Goal: Task Accomplishment & Management: Manage account settings

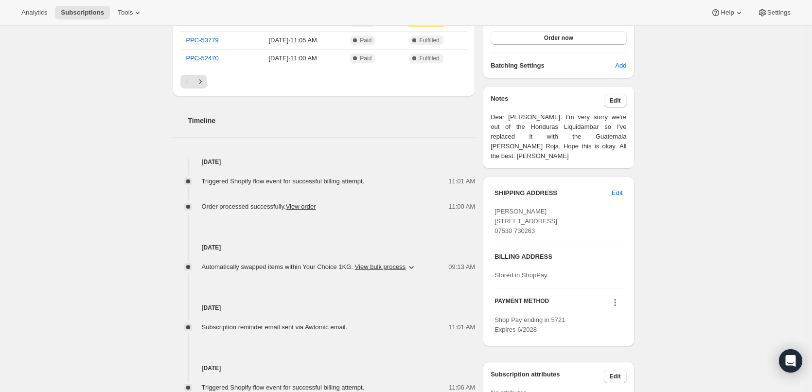
scroll to position [292, 0]
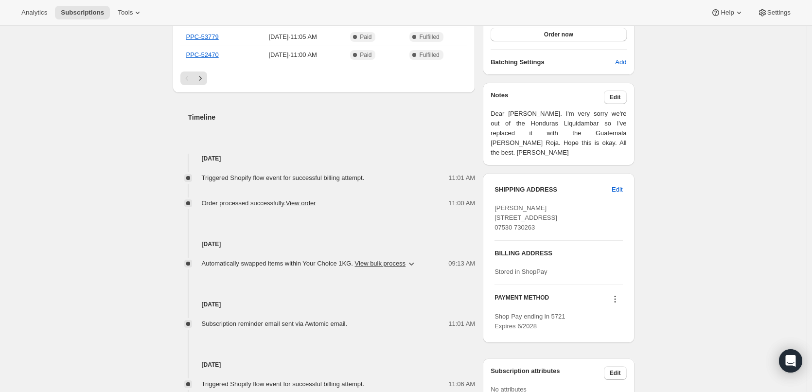
click at [692, 178] on div "Subscription #43784601984. This page is ready Subscription #43784601984 Success…" at bounding box center [403, 164] width 806 height 860
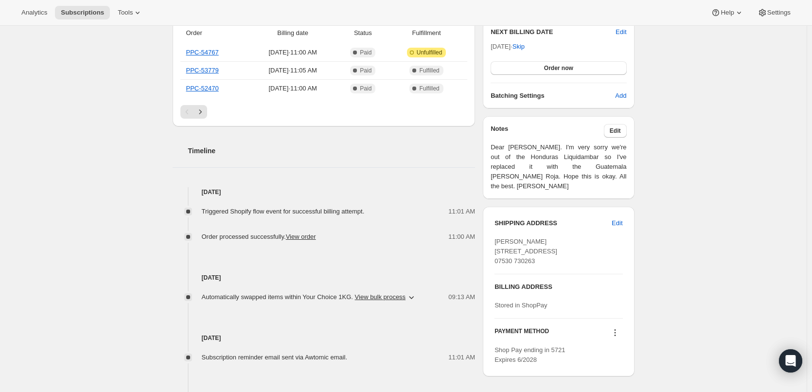
scroll to position [243, 0]
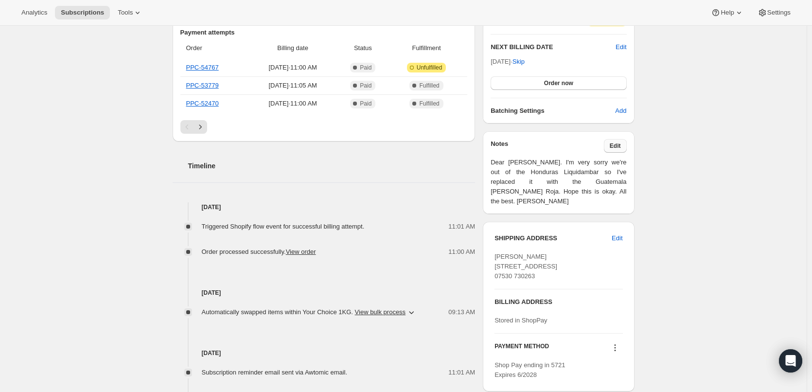
click at [625, 145] on button "Edit" at bounding box center [615, 146] width 23 height 14
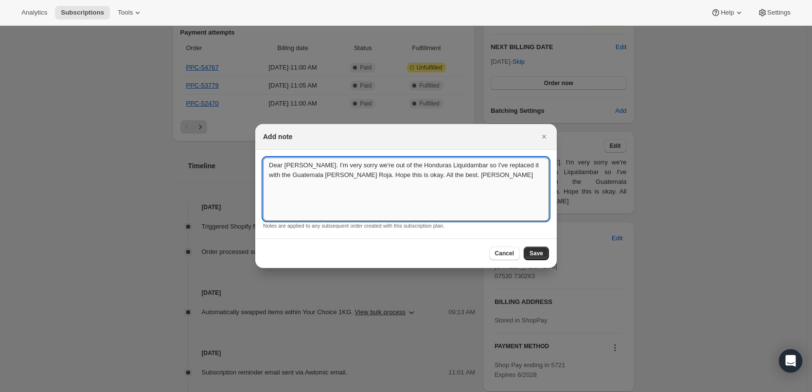
drag, startPoint x: 327, startPoint y: 177, endPoint x: 300, endPoint y: 177, distance: 26.7
click at [300, 177] on textarea "Dear [PERSON_NAME]. I'm very sorry we're out of the Honduras Liquidambar so I'v…" at bounding box center [406, 188] width 286 height 63
click at [320, 177] on textarea "Dear [PERSON_NAME]. I'm very sorry we're out of the Honduras Liquidambar so I'v…" at bounding box center [406, 188] width 286 height 63
drag, startPoint x: 324, startPoint y: 172, endPoint x: 268, endPoint y: 173, distance: 56.4
click at [268, 173] on textarea "Dear [PERSON_NAME]. I'm very sorry we're out of the Honduras Liquidambar so I'v…" at bounding box center [406, 188] width 286 height 63
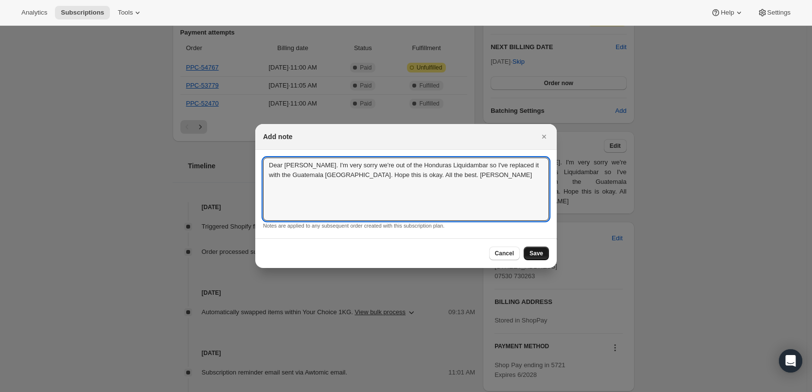
type textarea "Dear [PERSON_NAME]. I'm very sorry we're out of the Honduras Liquidambar so I'v…"
click at [543, 256] on button "Save" at bounding box center [535, 253] width 25 height 14
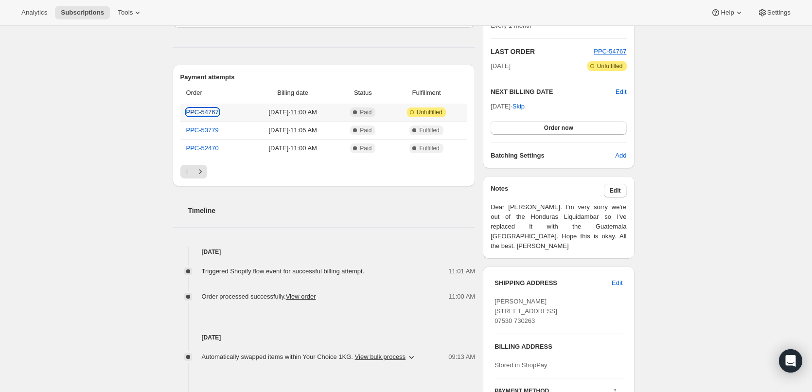
click at [209, 113] on link "PPC-54767" at bounding box center [202, 111] width 33 height 7
